Goal: Find specific page/section

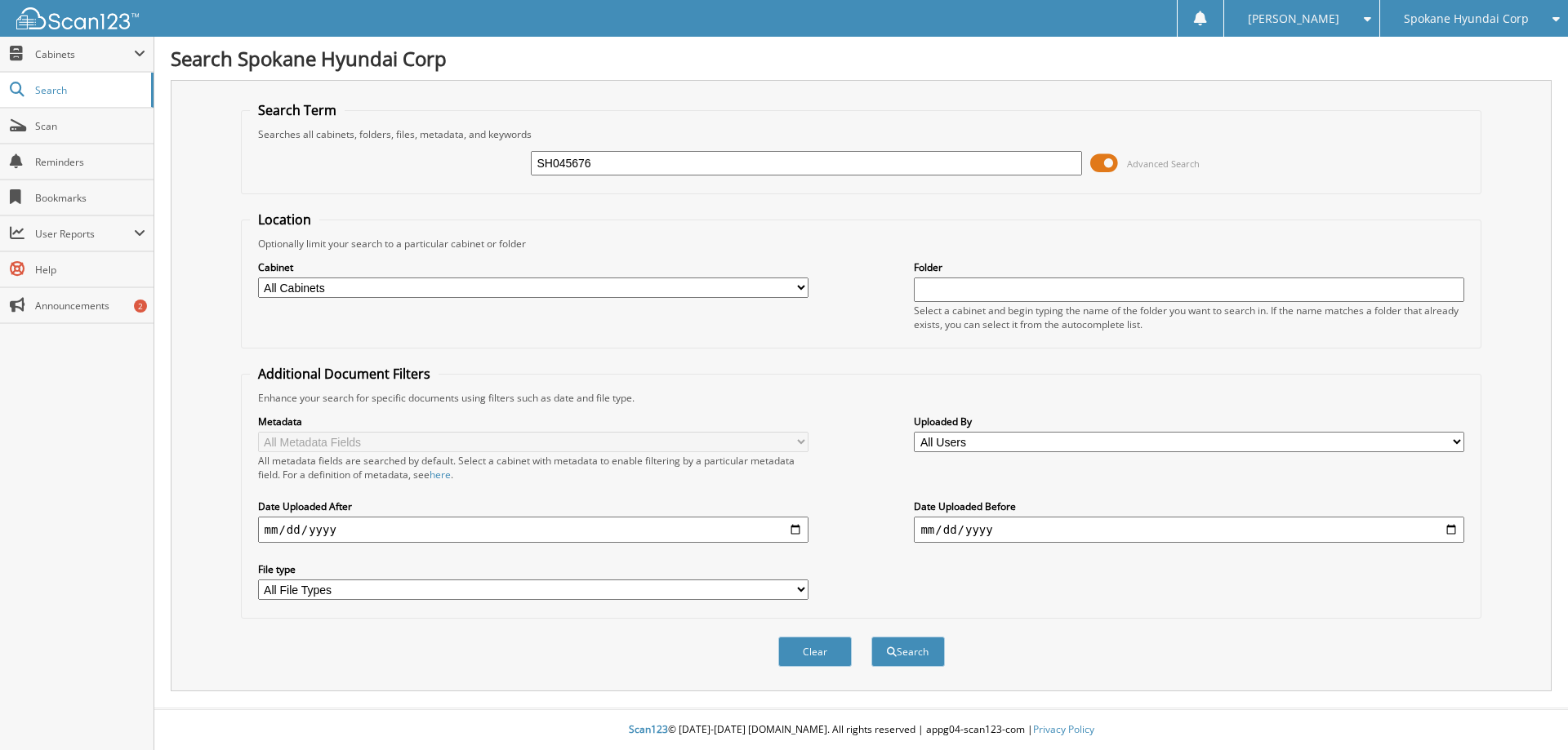
type input "SH045676"
click at [872, 636] on button "Search" at bounding box center [908, 651] width 74 height 30
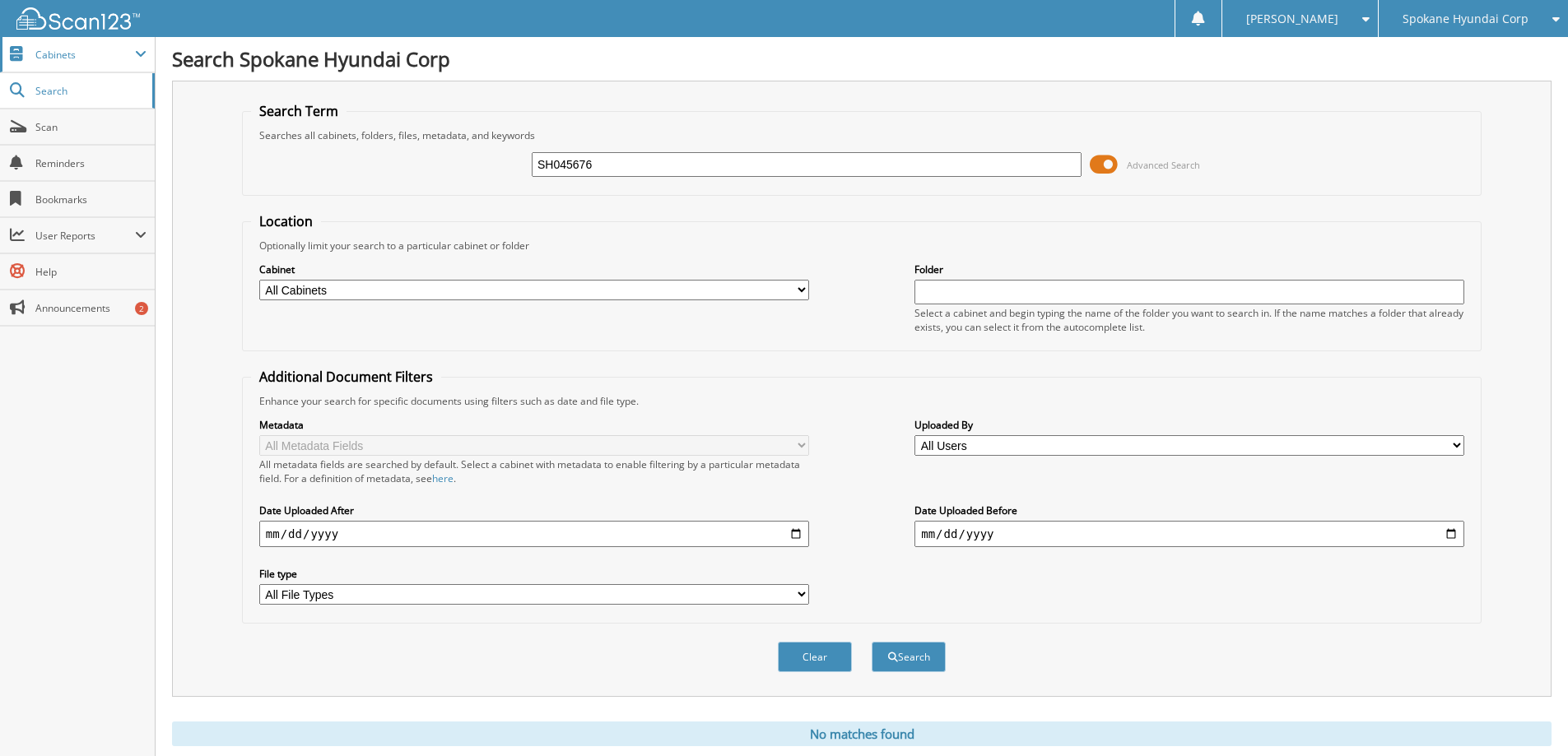
click at [69, 54] on span "Cabinets" at bounding box center [85, 54] width 100 height 14
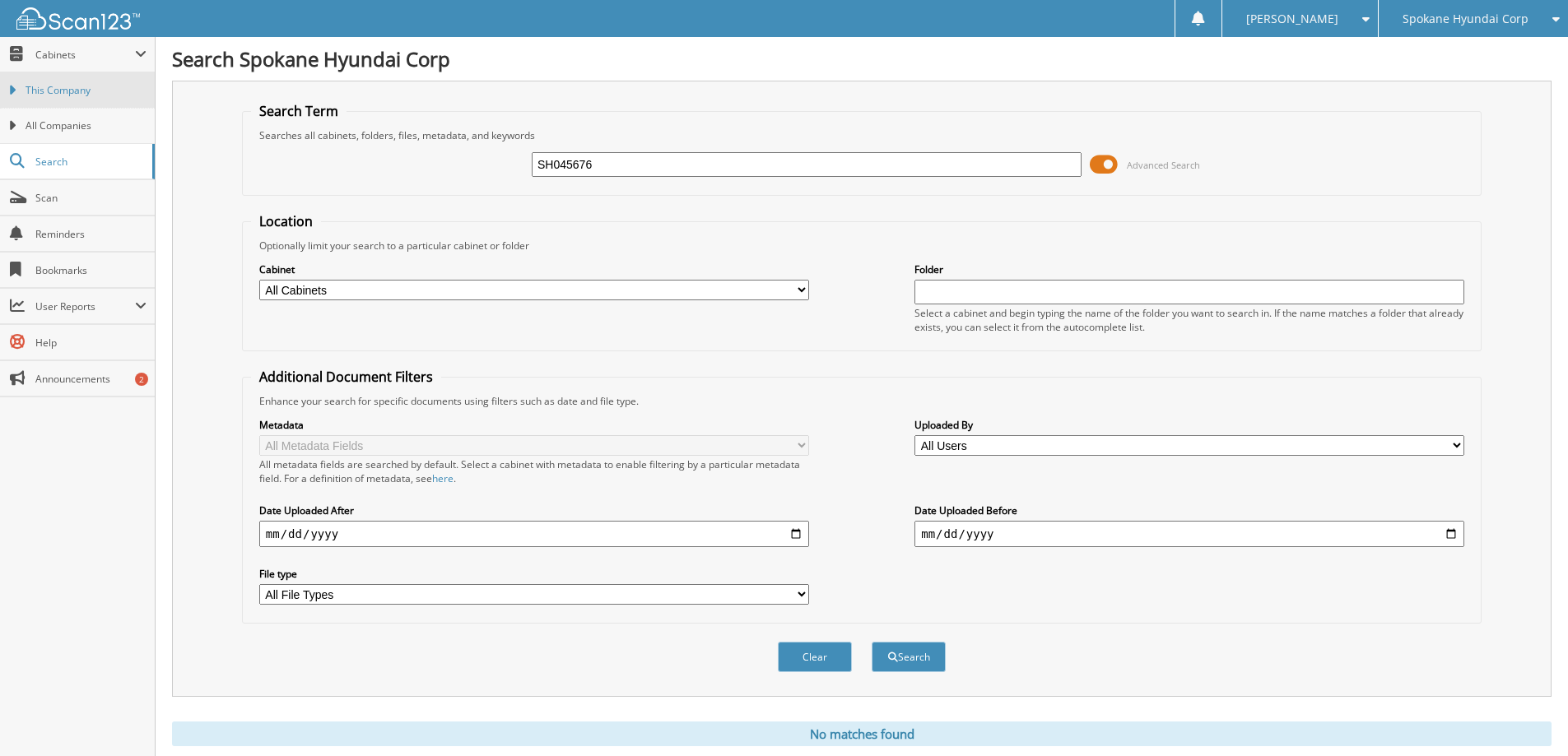
click at [70, 94] on span "This Company" at bounding box center [86, 90] width 121 height 15
